Goal: Browse casually

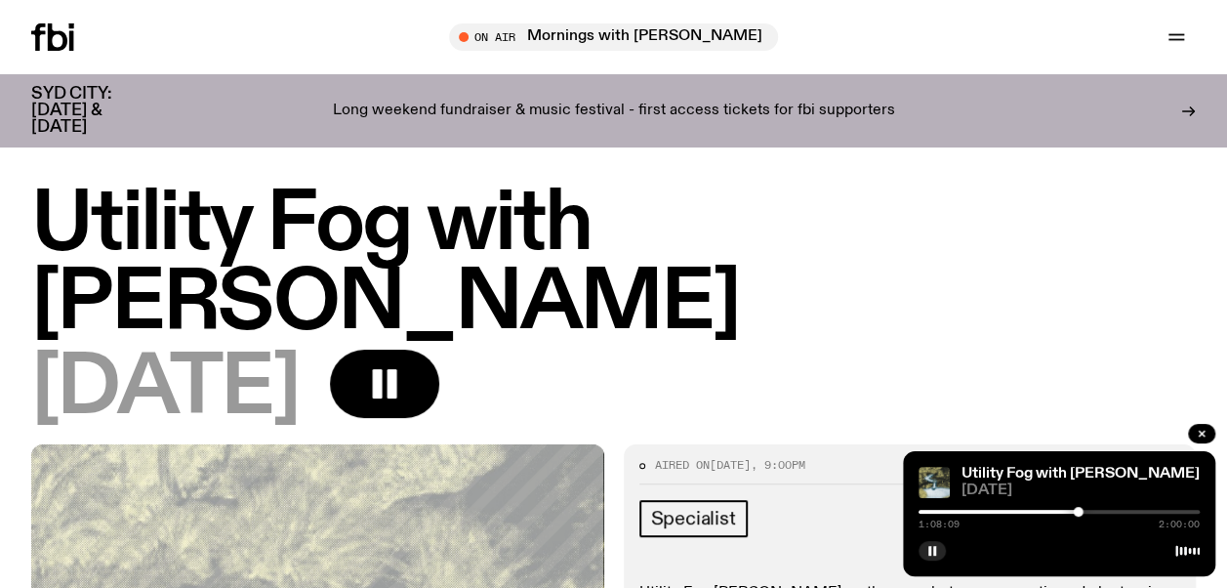
click at [623, 103] on p "Long weekend fundraiser & music festival - first access tickets for fbi support…" at bounding box center [614, 112] width 562 height 18
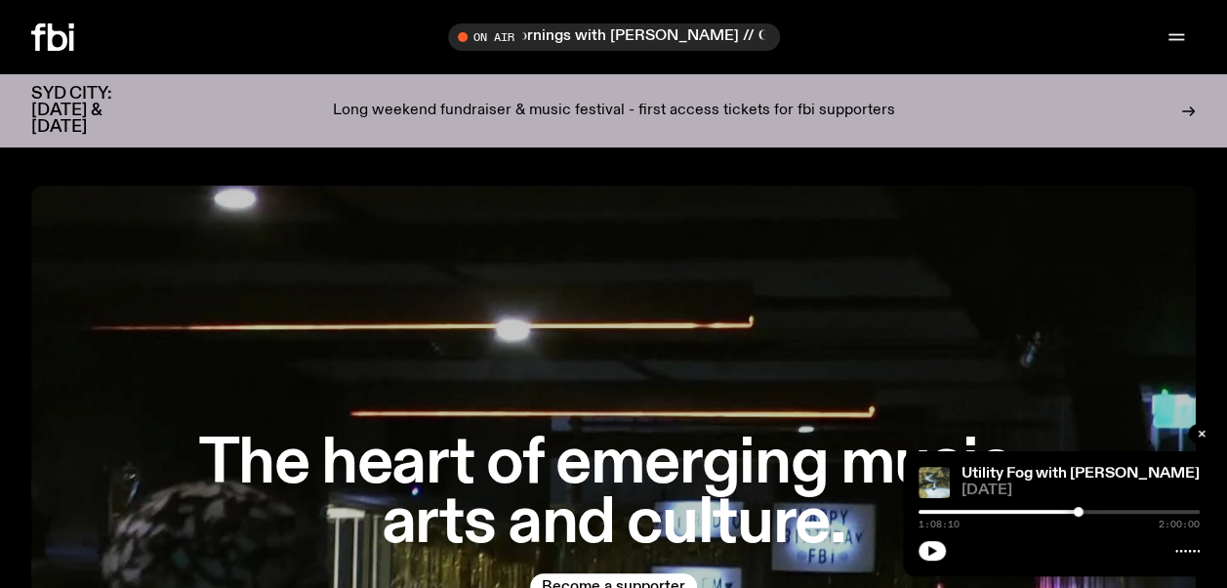
click at [1187, 103] on icon at bounding box center [1188, 111] width 16 height 16
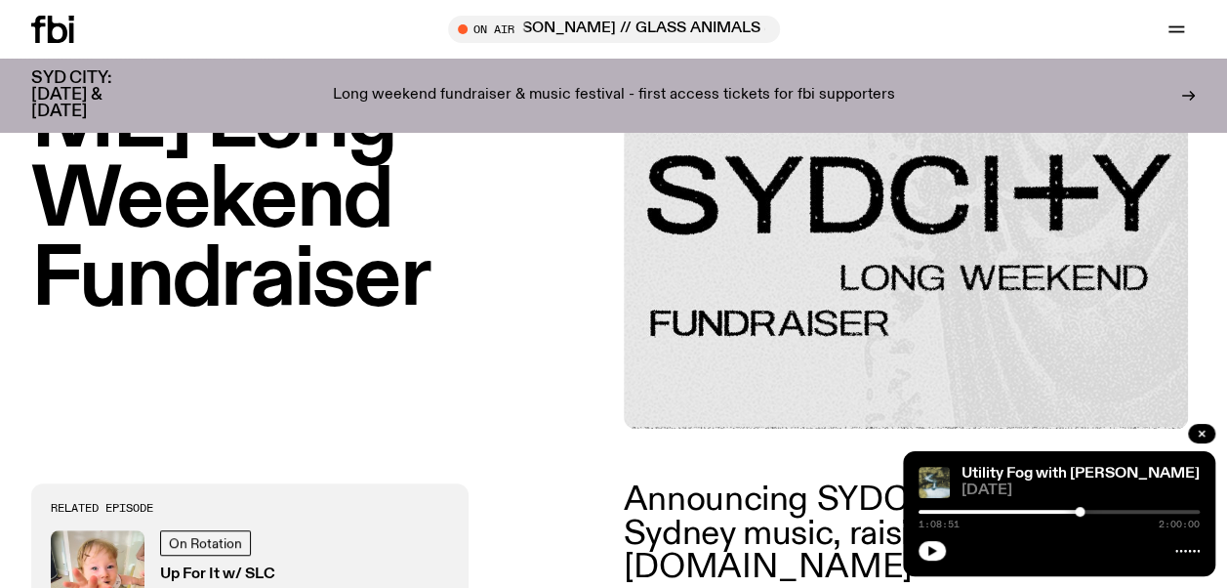
scroll to position [117, 0]
